Goal: Transaction & Acquisition: Purchase product/service

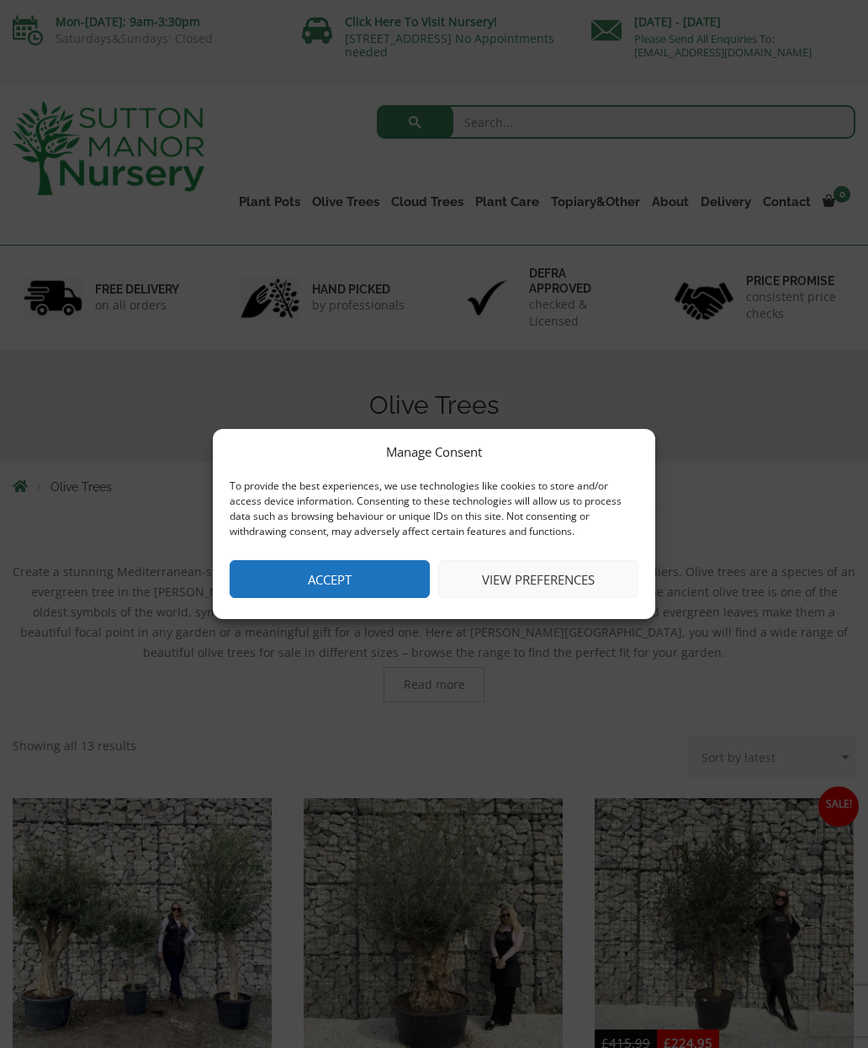
click at [347, 579] on button "Accept" at bounding box center [330, 579] width 200 height 38
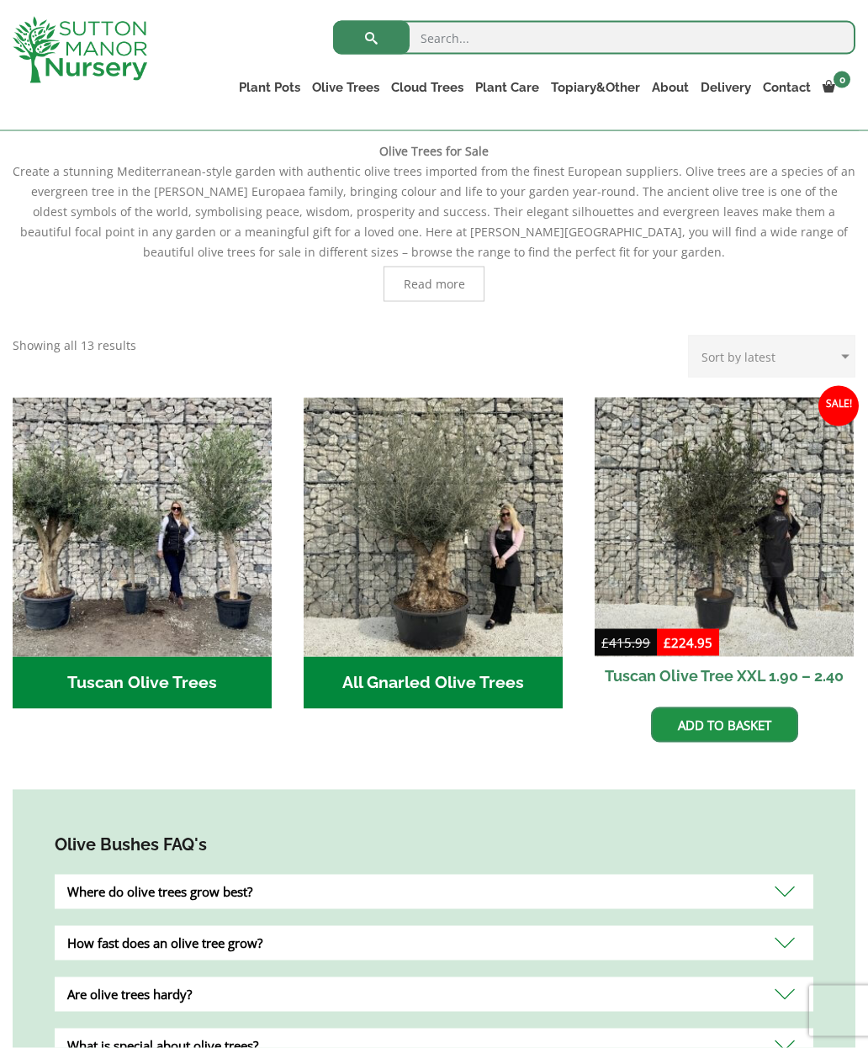
scroll to position [384, 0]
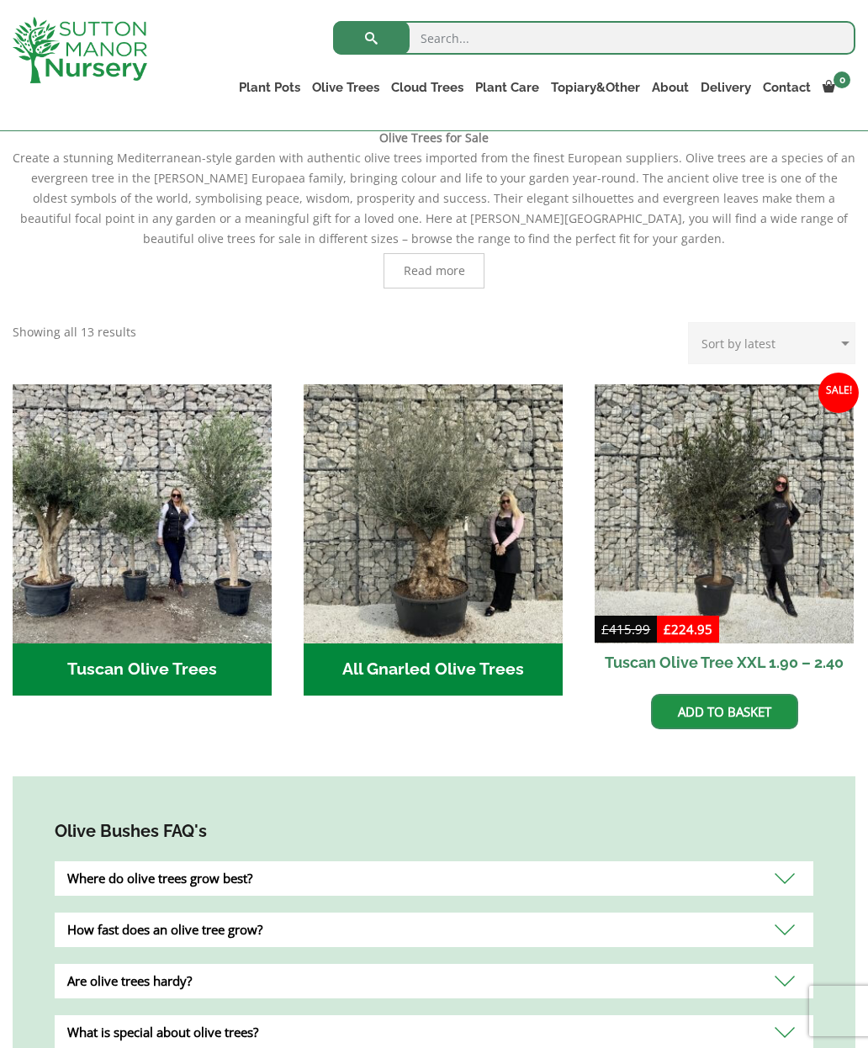
click at [156, 587] on img "Visit product category Tuscan Olive Trees" at bounding box center [142, 513] width 259 height 259
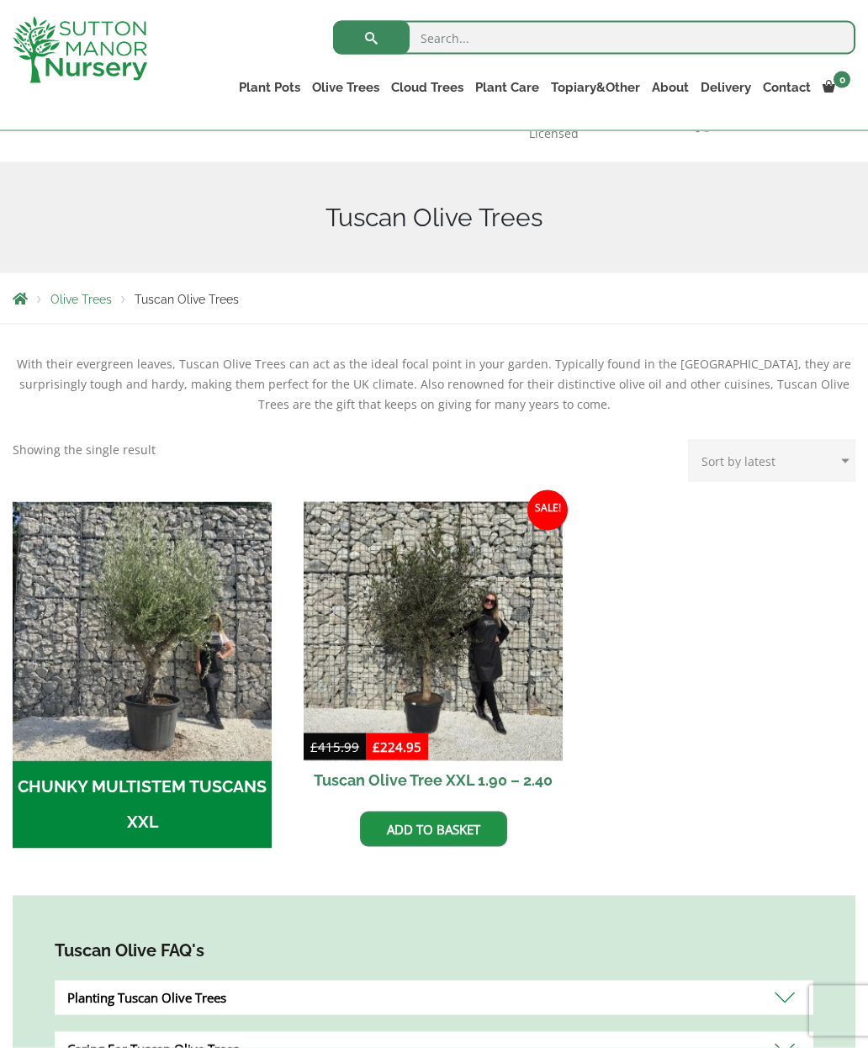
scroll to position [270, 0]
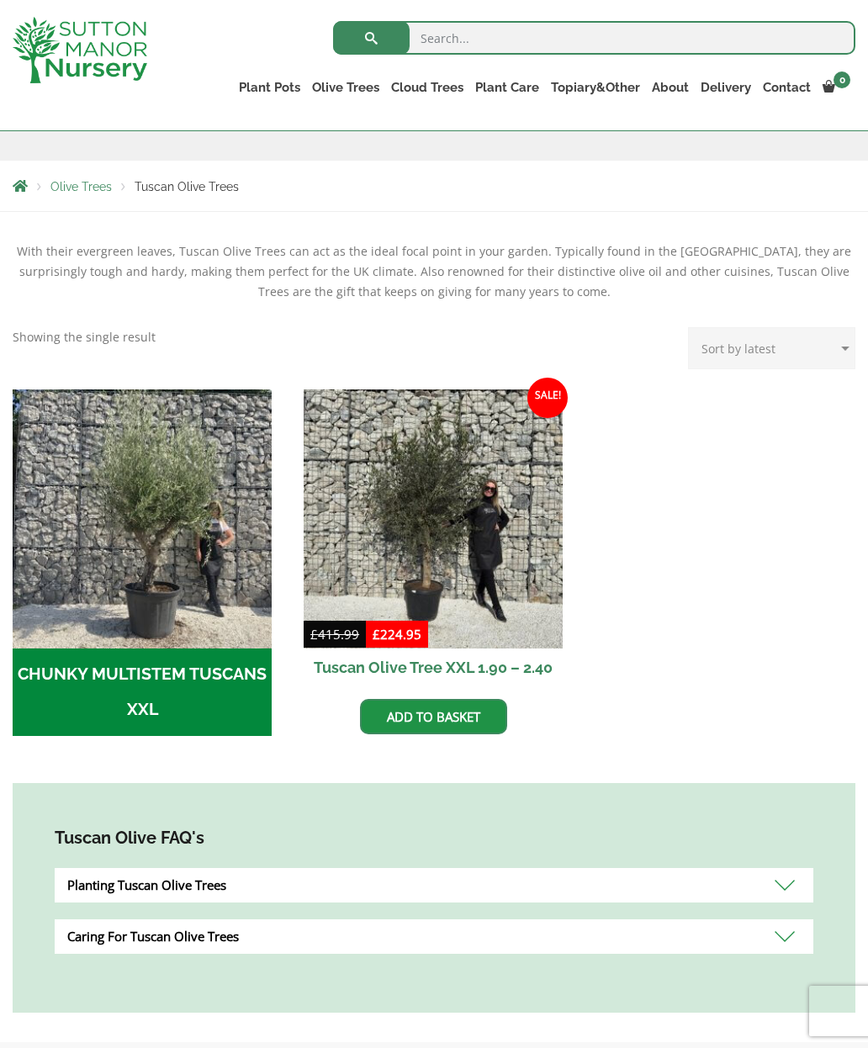
click at [424, 539] on img at bounding box center [433, 518] width 259 height 259
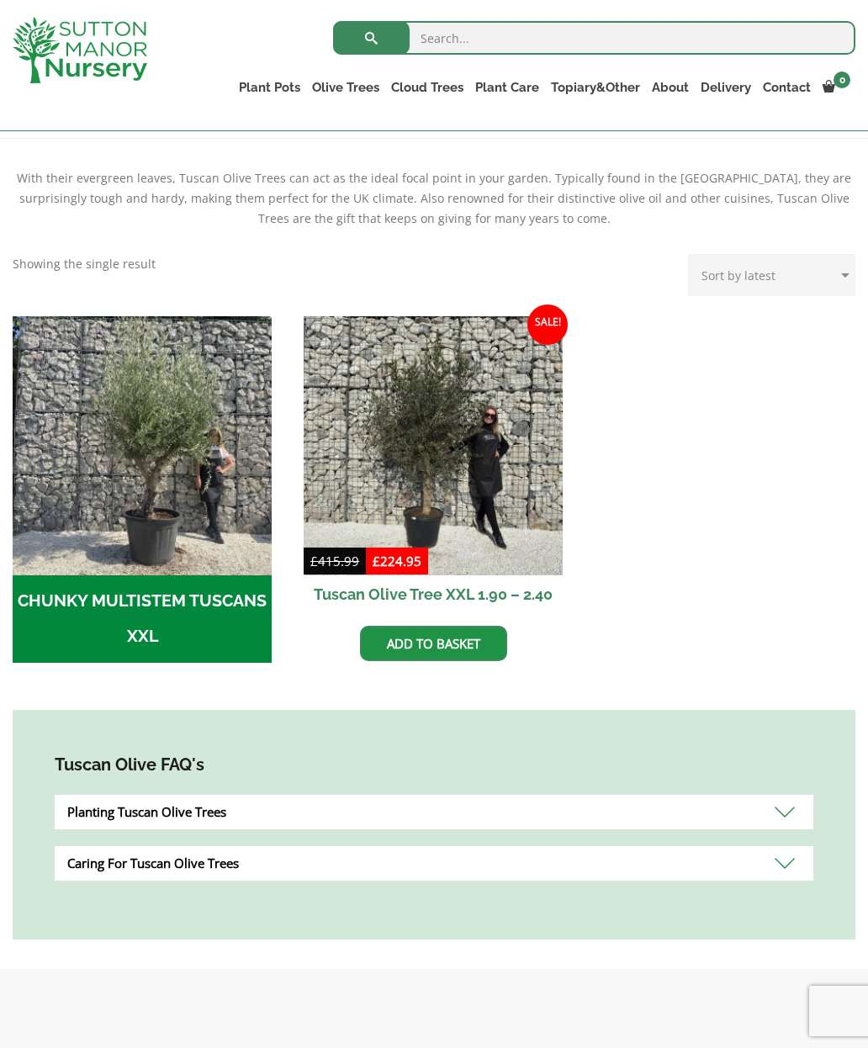
click at [146, 506] on img "Visit product category CHUNKY MULTISTEM TUSCANS XXL" at bounding box center [142, 445] width 259 height 259
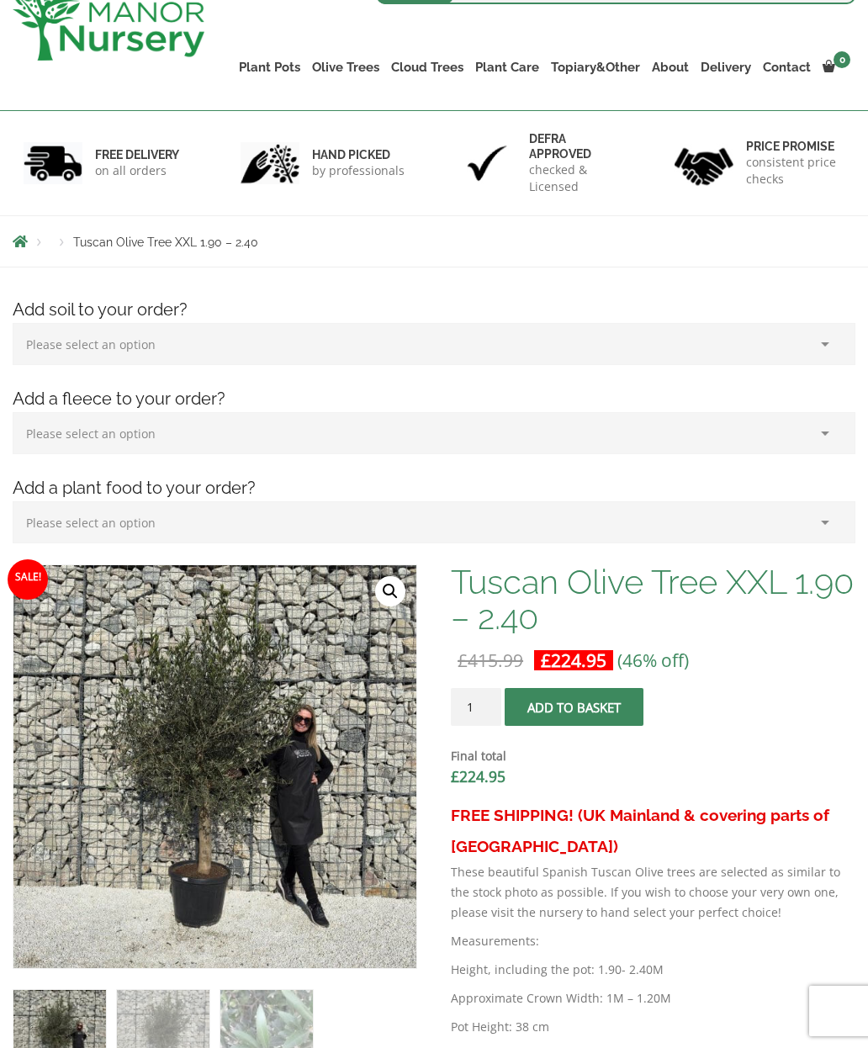
scroll to position [367, 0]
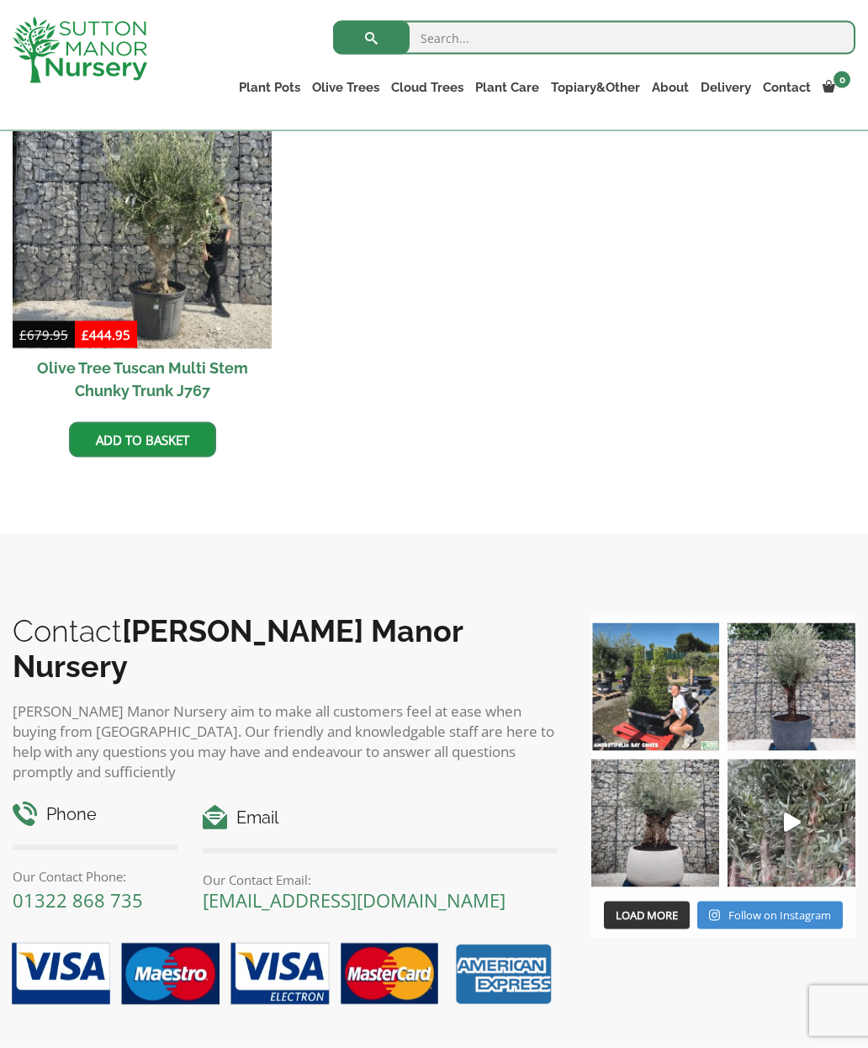
scroll to position [484, 0]
click at [152, 255] on img at bounding box center [142, 218] width 259 height 259
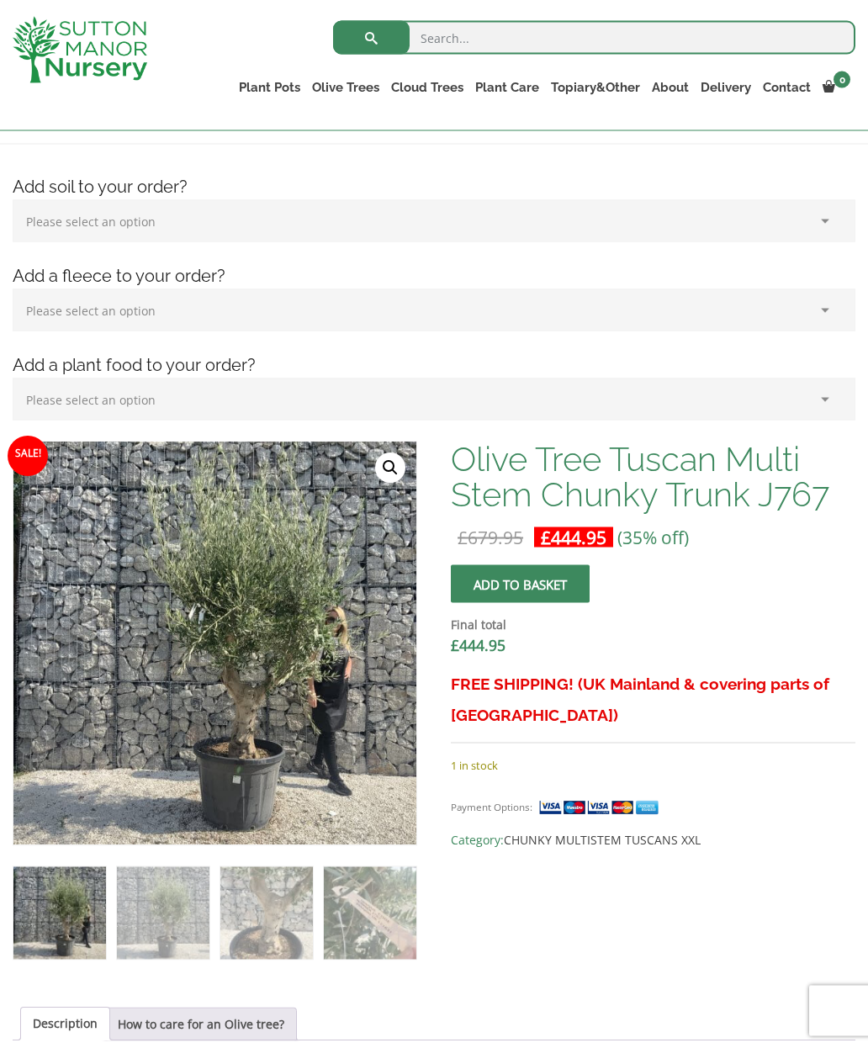
scroll to position [229, 0]
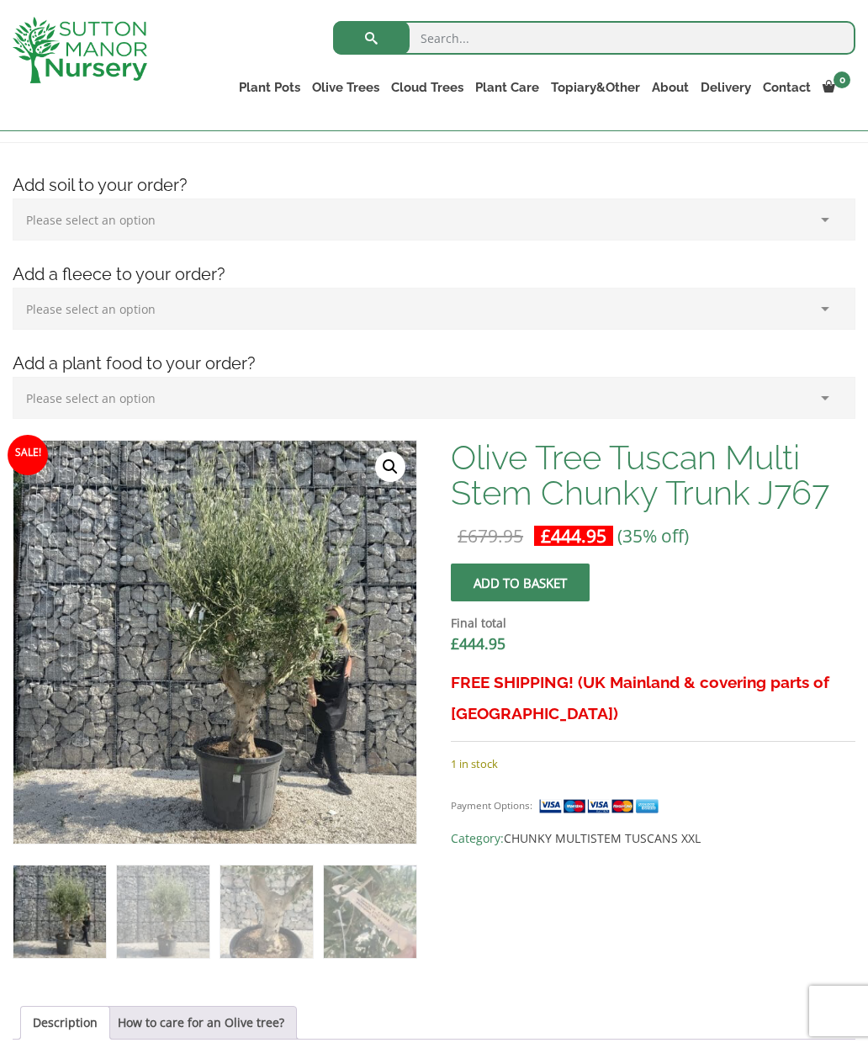
click at [831, 311] on select "Please select an option (x1) Horticultural Fleece (£24.95)" at bounding box center [434, 309] width 843 height 42
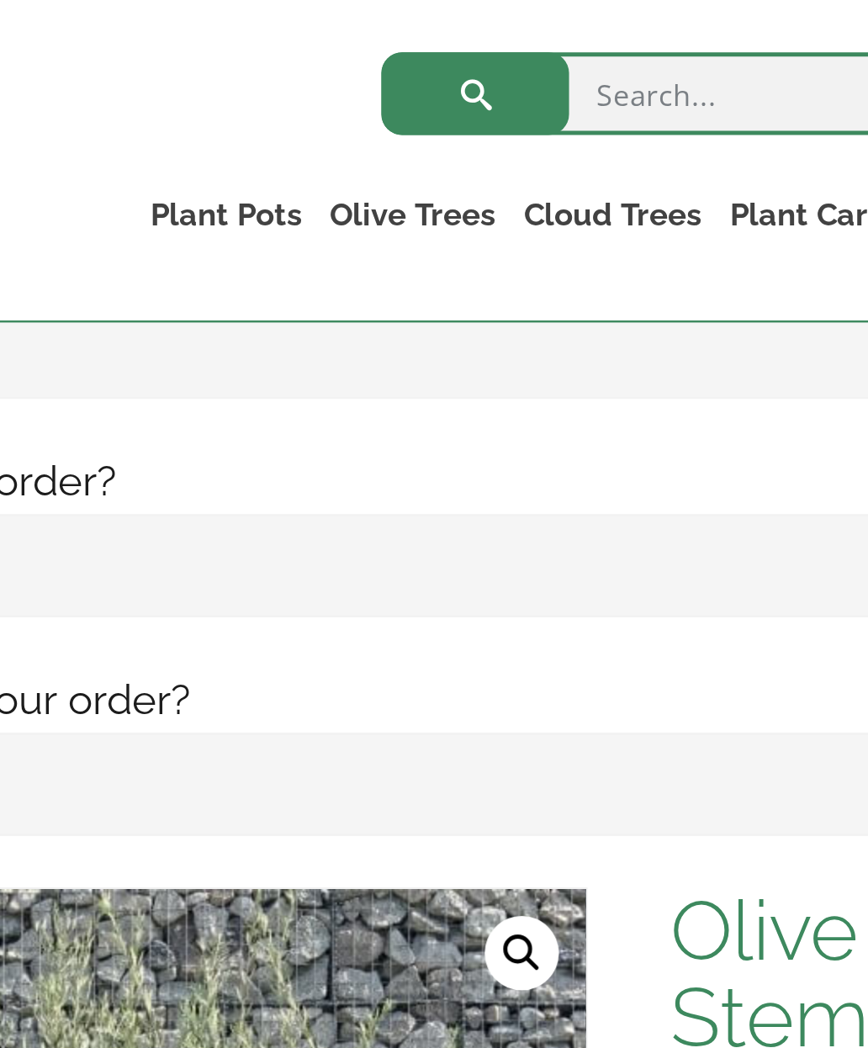
scroll to position [244, 0]
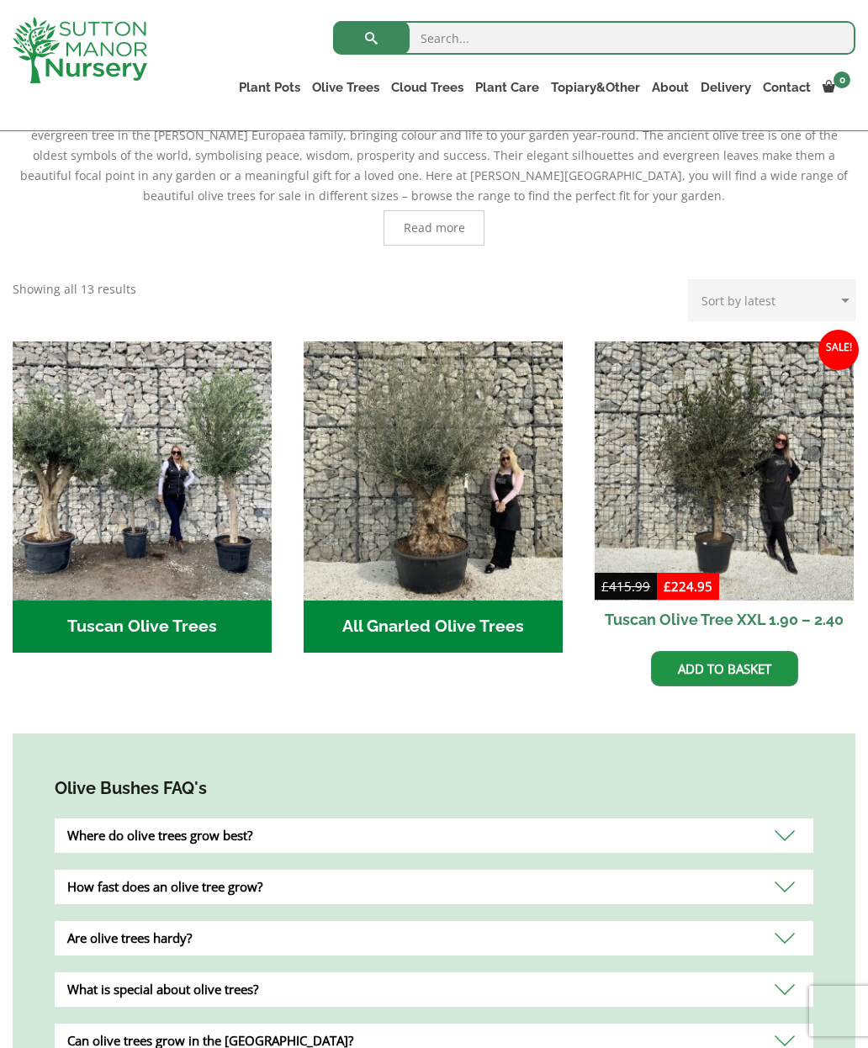
click at [463, 532] on img "Visit product category All Gnarled Olive Trees" at bounding box center [433, 470] width 259 height 259
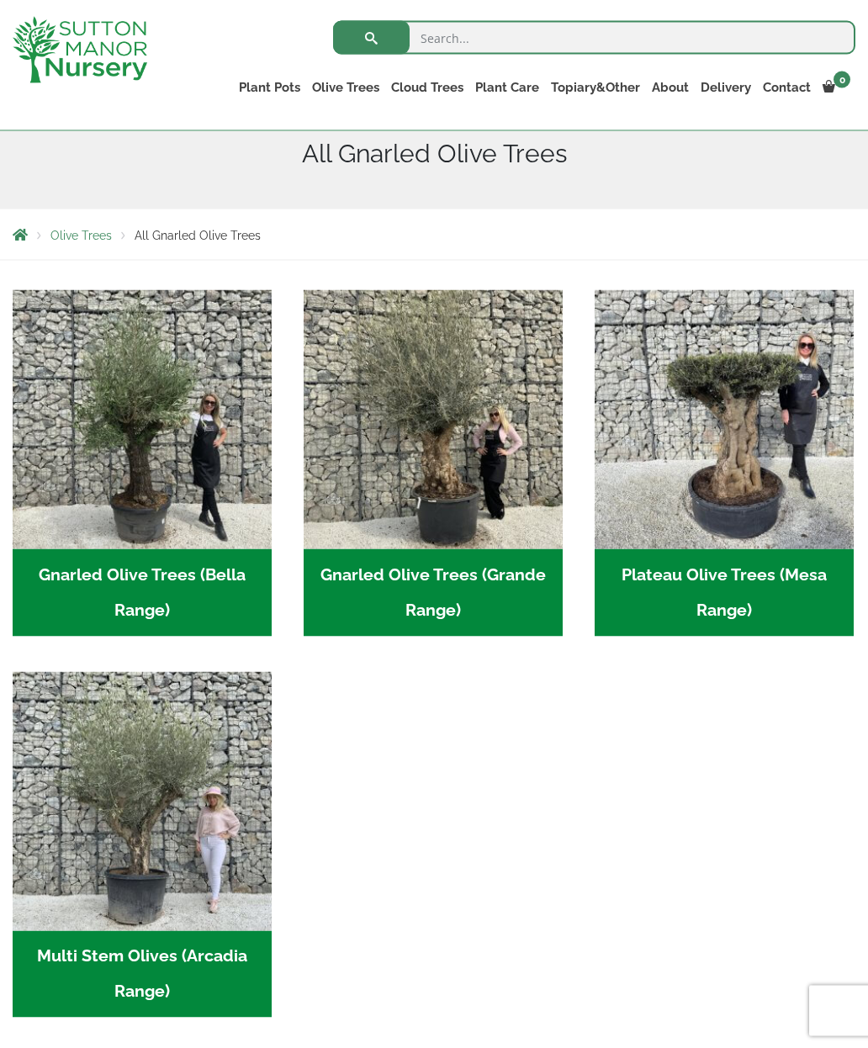
scroll to position [222, 0]
click at [181, 512] on img "Visit product category Gnarled Olive Trees (Bella Range)" at bounding box center [142, 418] width 259 height 259
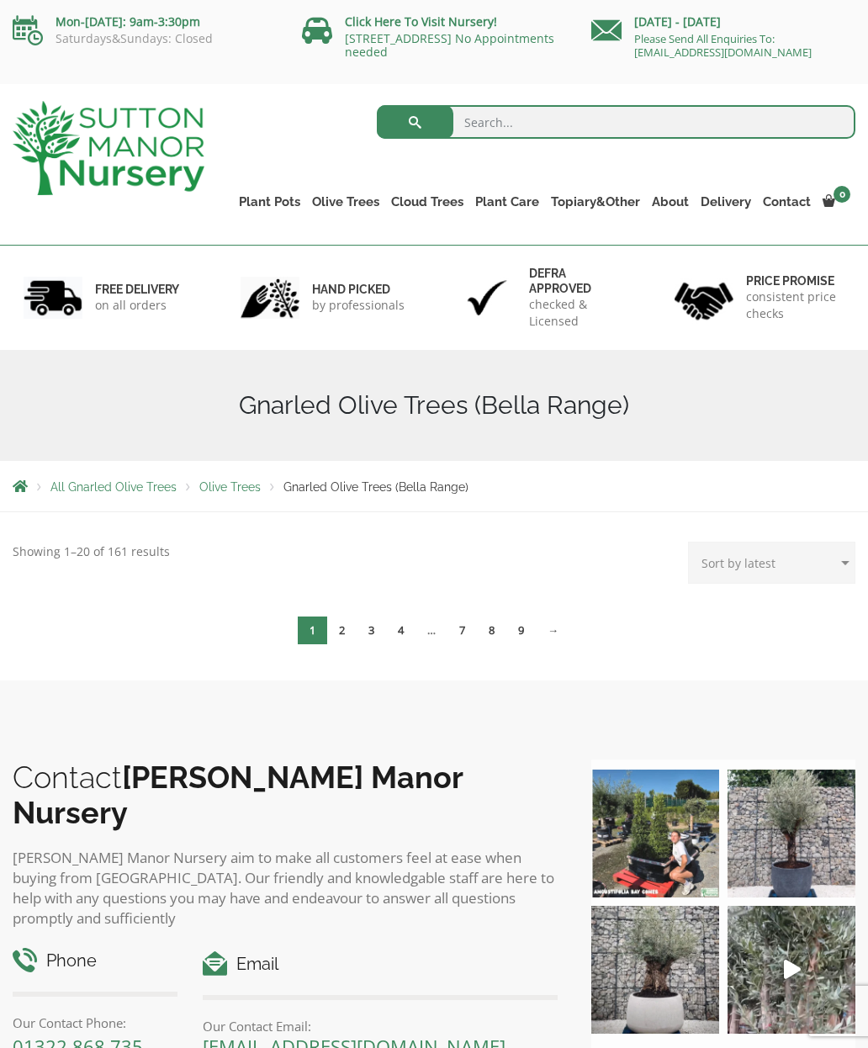
click at [315, 637] on span "1" at bounding box center [312, 631] width 29 height 28
click at [341, 629] on link "2" at bounding box center [341, 631] width 29 height 28
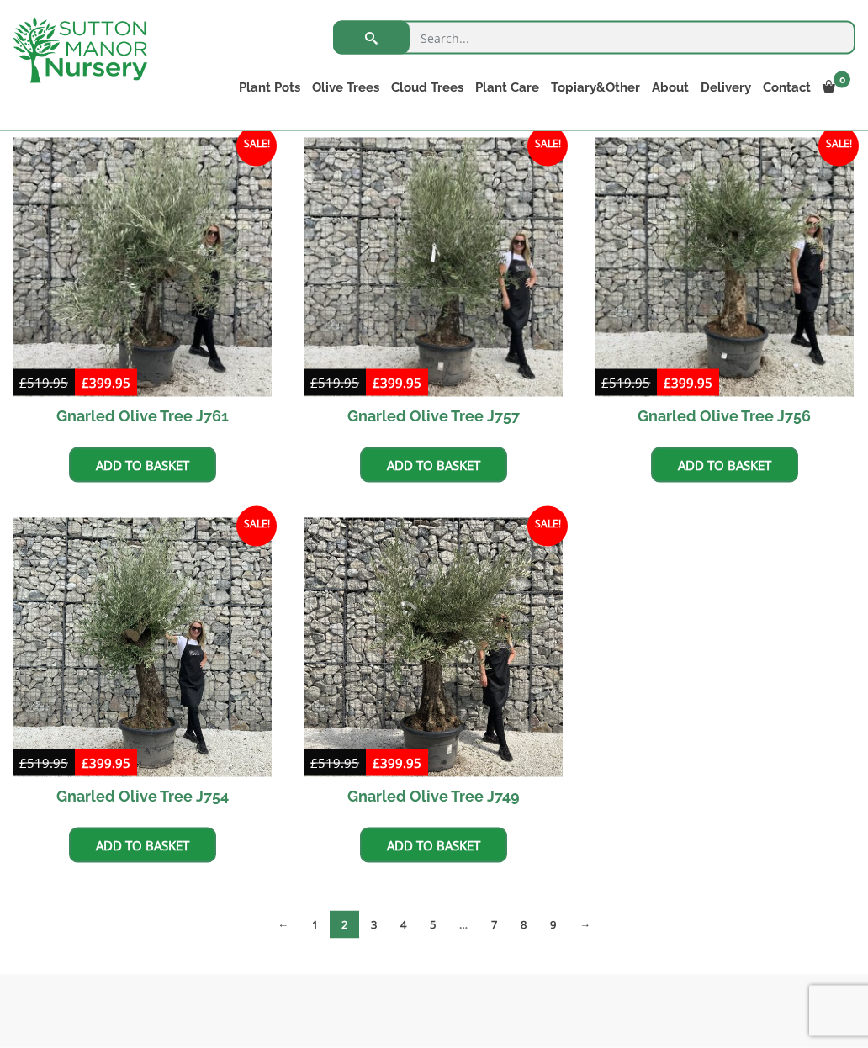
scroll to position [437, 0]
click at [729, 304] on img at bounding box center [724, 266] width 259 height 259
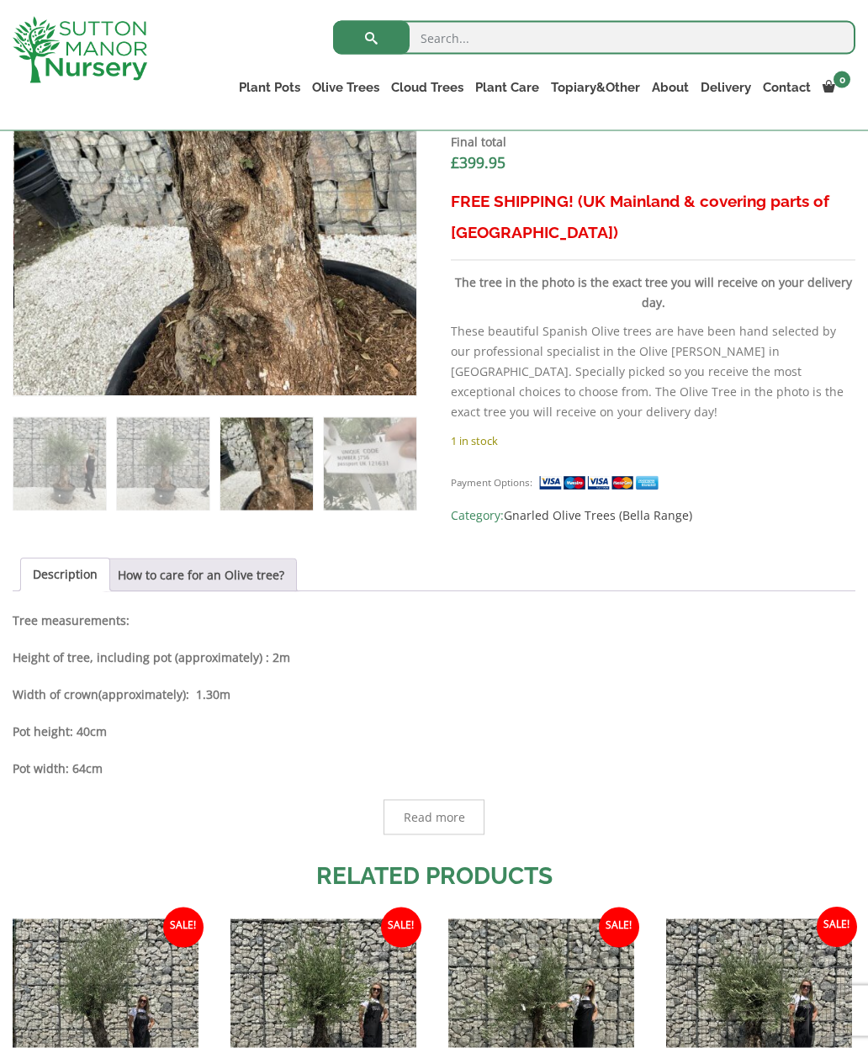
scroll to position [675, 0]
click at [216, 581] on link "How to care for an Olive tree?" at bounding box center [201, 575] width 167 height 32
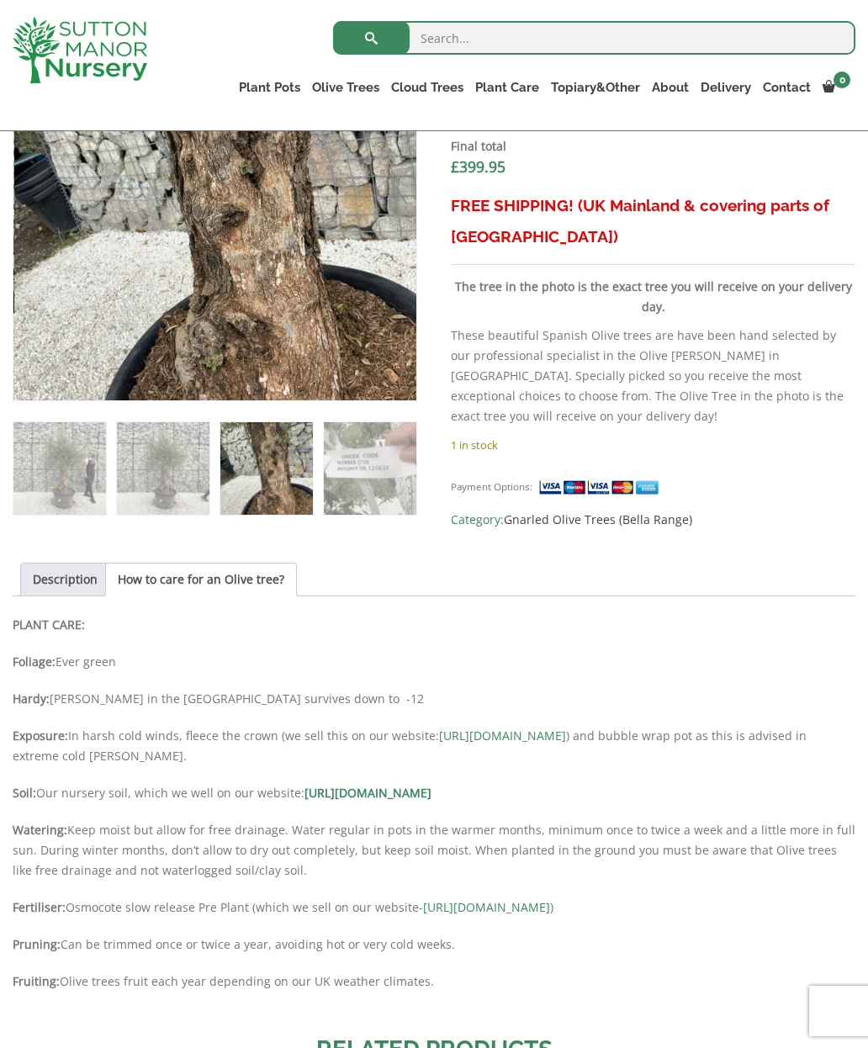
scroll to position [670, 0]
